Goal: Task Accomplishment & Management: Manage account settings

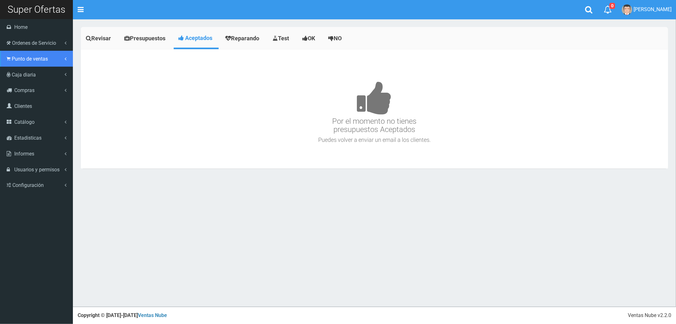
click at [30, 60] on span "Punto de ventas" at bounding box center [30, 59] width 36 height 6
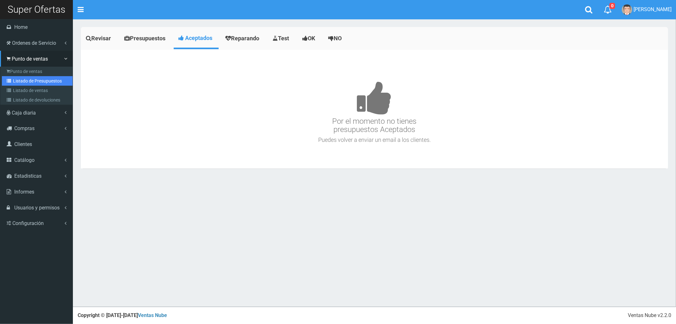
click at [40, 80] on link "Listado de Presupuestos" at bounding box center [37, 81] width 71 height 10
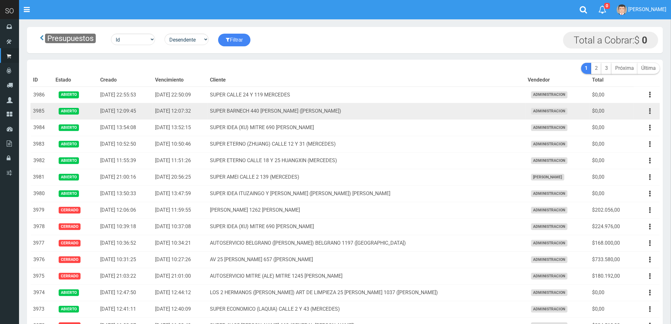
click at [488, 113] on td "SUPER BARNECH 440 MIRIAM (LUJAN)" at bounding box center [367, 111] width 318 height 16
click at [651, 112] on icon "button" at bounding box center [650, 111] width 2 height 11
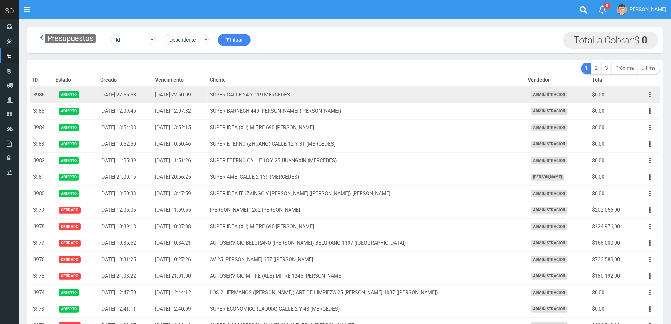
click at [648, 95] on button "button" at bounding box center [650, 94] width 14 height 11
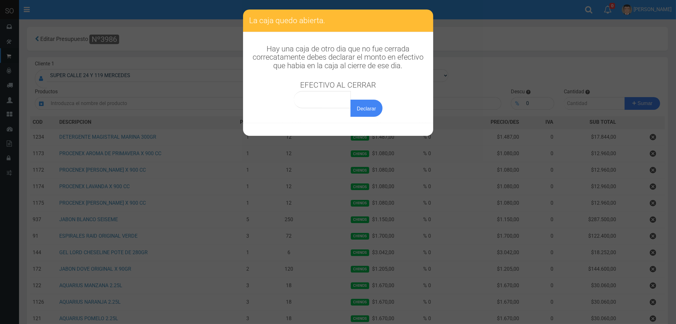
click at [325, 89] on div "EFECTIVO AL CERRAR Declarar" at bounding box center [338, 95] width 89 height 42
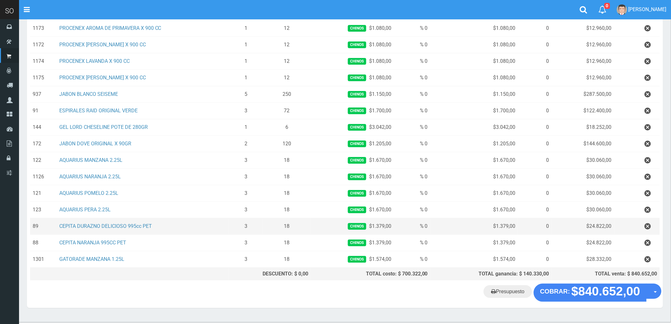
scroll to position [142, 0]
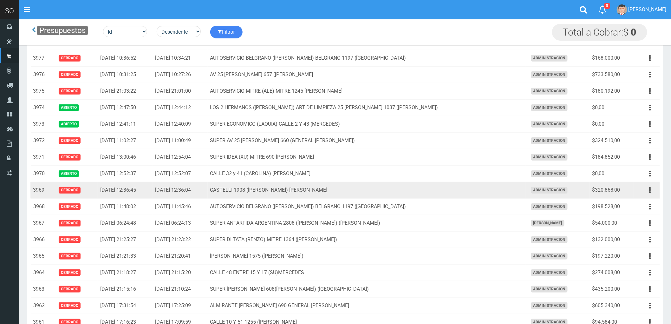
scroll to position [106, 0]
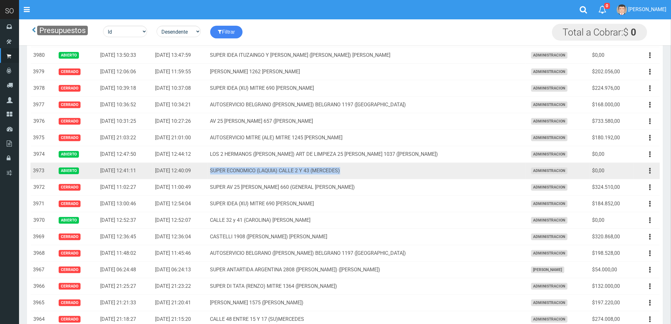
drag, startPoint x: 251, startPoint y: 172, endPoint x: 445, endPoint y: 169, distance: 194.0
click at [445, 169] on td "SUPER ECONOMICO (LAQUIA) CALLE 2 Y 43 (MERCEDES)" at bounding box center [367, 171] width 318 height 16
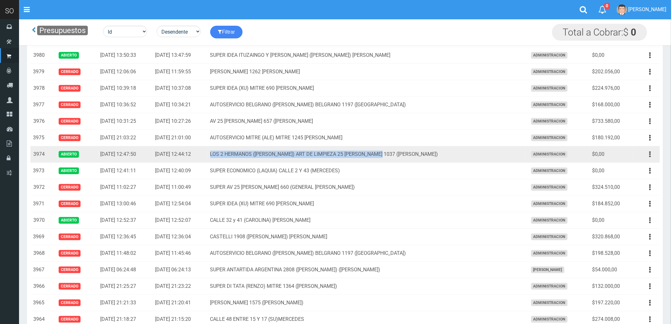
drag, startPoint x: 249, startPoint y: 156, endPoint x: 474, endPoint y: 156, distance: 224.7
click at [479, 159] on td "LOS 2 HERMANOS ([PERSON_NAME]) ART DE LIMPIEZA 25 [PERSON_NAME] 1037 ([PERSON_N…" at bounding box center [367, 154] width 318 height 16
click at [474, 156] on td "LOS 2 HERMANOS ([PERSON_NAME]) ART DE LIMPIEZA 25 [PERSON_NAME] 1037 ([PERSON_N…" at bounding box center [367, 154] width 318 height 16
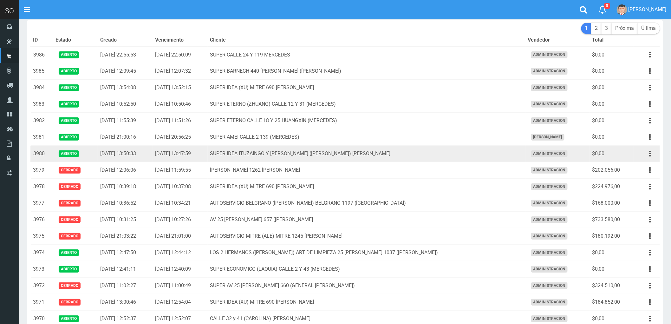
scroll to position [0, 0]
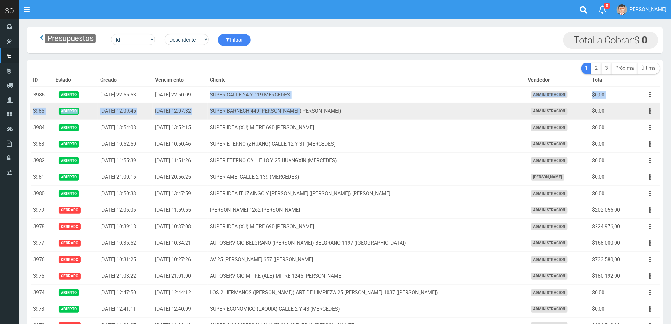
drag, startPoint x: 251, startPoint y: 96, endPoint x: 388, endPoint y: 115, distance: 138.8
click at [388, 115] on td "SUPER BARNECH 440 [PERSON_NAME] ([PERSON_NAME])" at bounding box center [367, 111] width 318 height 16
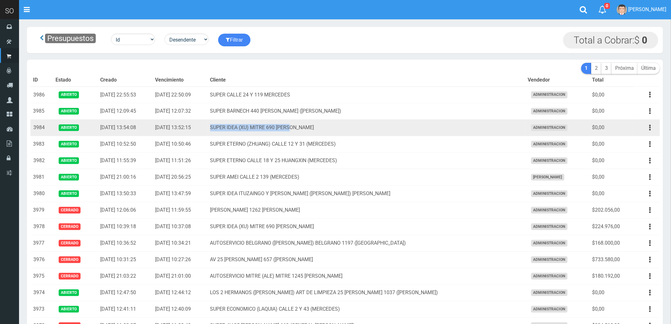
drag, startPoint x: 249, startPoint y: 128, endPoint x: 359, endPoint y: 134, distance: 109.8
click at [359, 134] on td "SUPER IDEA (XU) MITRE 690 [PERSON_NAME]" at bounding box center [367, 127] width 318 height 16
click at [360, 132] on td "SUPER IDEA (XU) MITRE 690 [PERSON_NAME]" at bounding box center [367, 127] width 318 height 16
